Goal: Information Seeking & Learning: Find specific fact

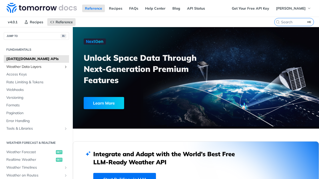
click at [27, 69] on span "Weather Data Layers" at bounding box center [34, 66] width 56 height 5
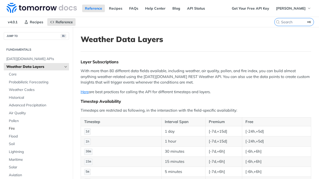
click at [13, 127] on span "Fire" at bounding box center [38, 128] width 59 height 5
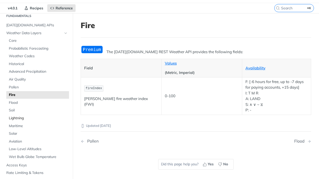
scroll to position [20, 0]
click at [26, 155] on span "Wet Bulb Globe Temperature" at bounding box center [38, 156] width 59 height 5
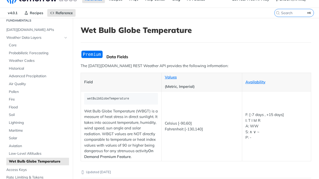
scroll to position [10, 0]
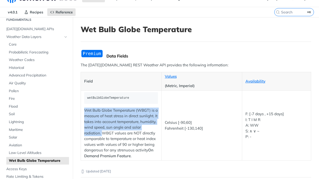
drag, startPoint x: 84, startPoint y: 111, endPoint x: 102, endPoint y: 133, distance: 28.7
click at [102, 134] on p "Wet Bulb Globe Temperature (WBGT) is a measure of heat stress in direct sunligh…" at bounding box center [121, 133] width 74 height 51
copy p "Wet Bulb Globe Temperature (WBGT) is a measure of heat stress in direct sunligh…"
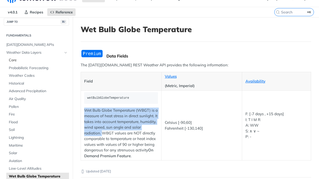
click at [11, 61] on span "Core" at bounding box center [38, 60] width 59 height 5
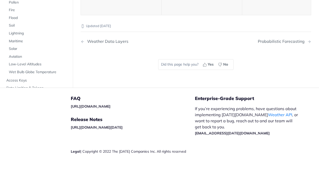
scroll to position [2419, 0]
drag, startPoint x: 86, startPoint y: 90, endPoint x: 117, endPoint y: 90, distance: 30.6
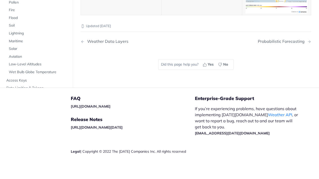
copy span "ezHeatStressIndex"
